Goal: Understand process/instructions: Learn how to perform a task or action

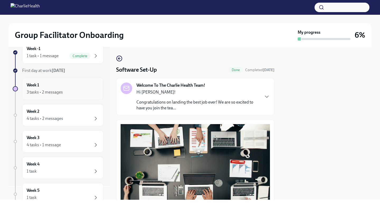
scroll to position [15, 0]
click at [81, 88] on div "3 tasks • 2 messages" at bounding box center [63, 91] width 72 height 6
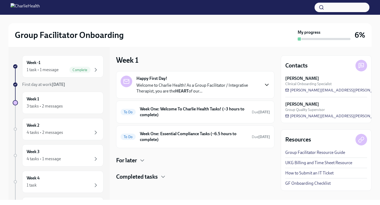
click at [267, 84] on icon "button" at bounding box center [267, 85] width 6 height 6
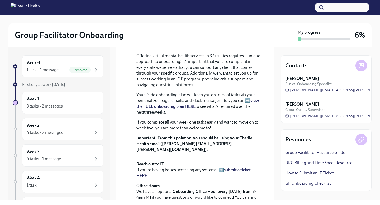
scroll to position [88, 0]
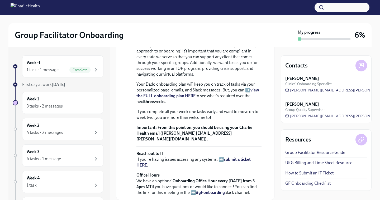
click at [180, 98] on strong "view the FULL onboarding plan HERE" at bounding box center [197, 93] width 123 height 11
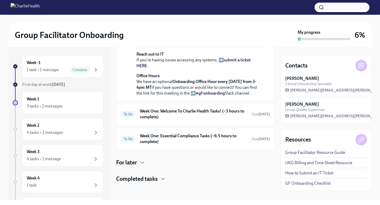
scroll to position [234, 0]
click at [180, 111] on h6 "Week One: Welcome To Charlie Health Tasks! (~3 hours to complete)" at bounding box center [194, 114] width 108 height 12
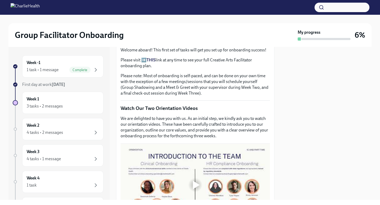
scroll to position [169, 0]
click at [149, 57] on strong "THIS" at bounding box center [150, 59] width 9 height 5
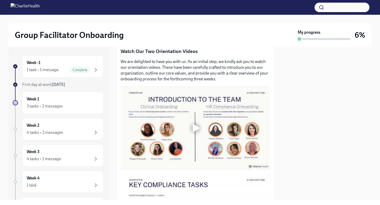
scroll to position [222, 0]
